Goal: Find specific page/section: Find specific page/section

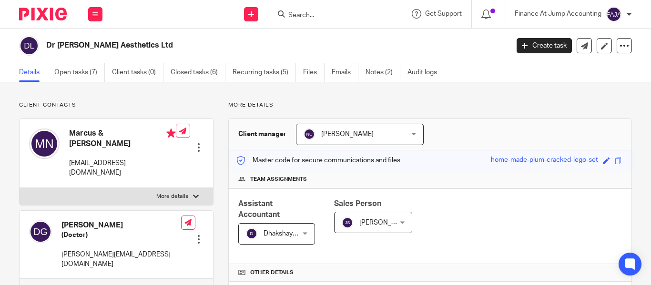
click at [292, 16] on input "Search" at bounding box center [330, 15] width 86 height 9
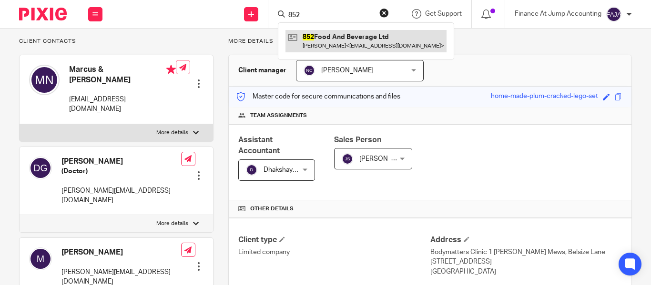
type input "852"
click at [372, 47] on link at bounding box center [365, 41] width 161 height 22
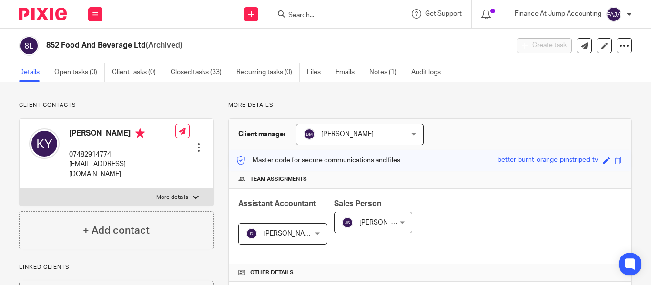
click at [306, 15] on input "Search" at bounding box center [330, 15] width 86 height 9
click at [624, 14] on div "Finance At Jump Accounting" at bounding box center [572, 14] width 117 height 15
click at [94, 15] on icon at bounding box center [95, 14] width 6 height 6
click at [493, 10] on span at bounding box center [492, 11] width 5 height 5
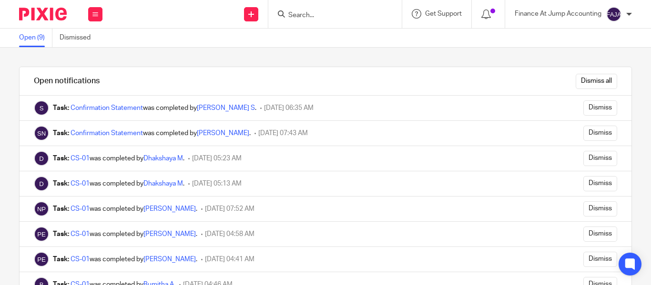
click at [320, 15] on input "Search" at bounding box center [330, 15] width 86 height 9
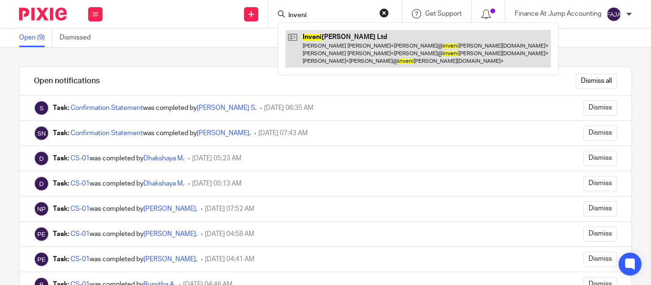
type input "inveni"
click at [382, 63] on link at bounding box center [417, 49] width 265 height 38
